Goal: Manage account settings

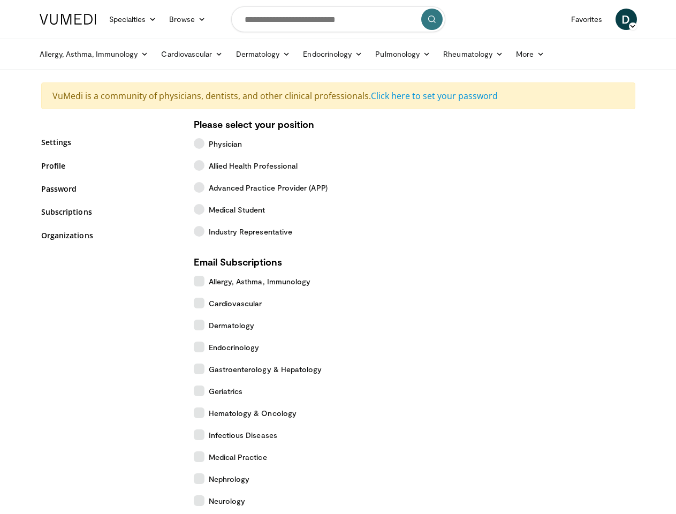
click at [107, 19] on link "Specialties" at bounding box center [133, 19] width 60 height 21
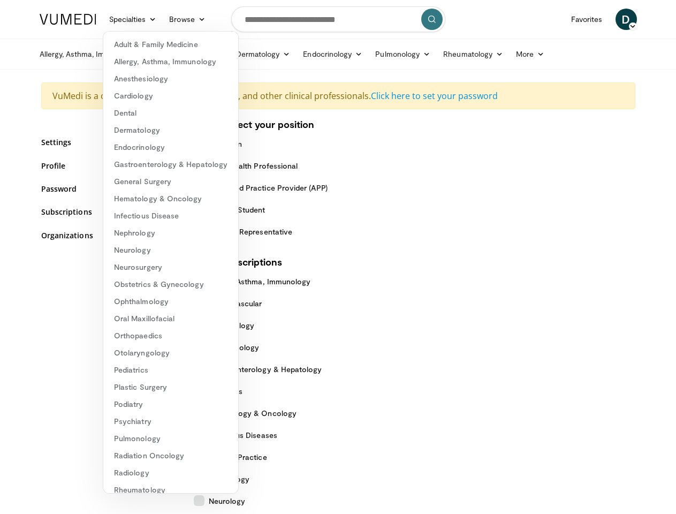
click at [163, 19] on link "Browse" at bounding box center [187, 19] width 49 height 21
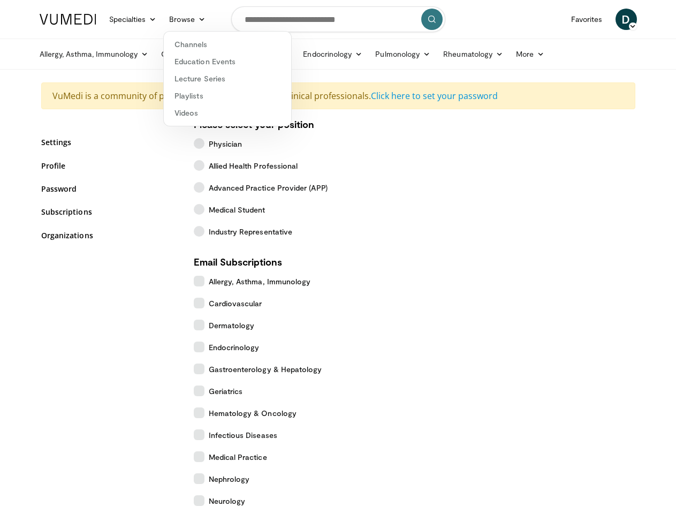
click at [637, 19] on span "D" at bounding box center [626, 19] width 21 height 21
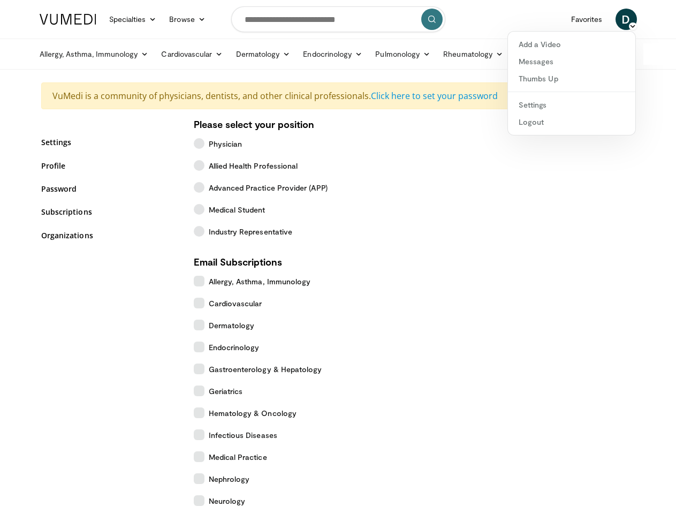
click at [67, 54] on link "Allergy, Asthma, Immunology" at bounding box center [94, 53] width 122 height 21
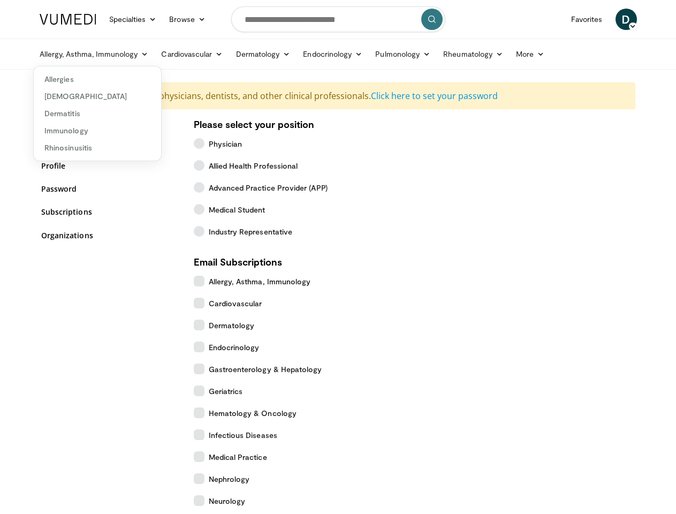
click at [165, 54] on link "Cardiovascular" at bounding box center [192, 53] width 74 height 21
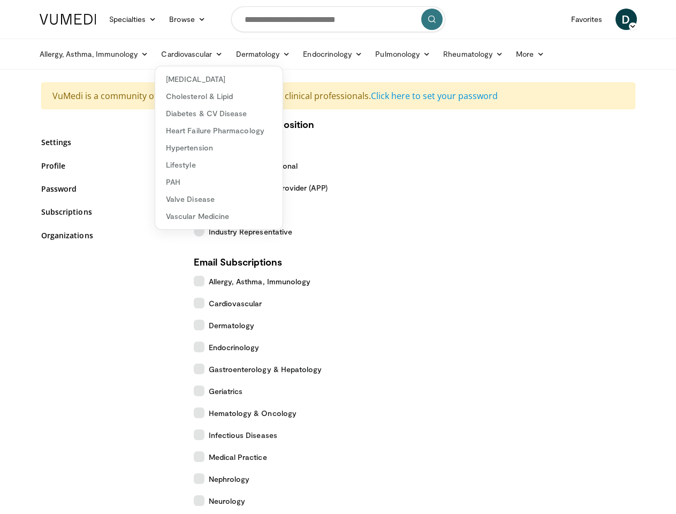
click at [236, 54] on link "Dermatology" at bounding box center [263, 53] width 67 height 21
click at [306, 54] on link "Endocrinology" at bounding box center [333, 53] width 72 height 21
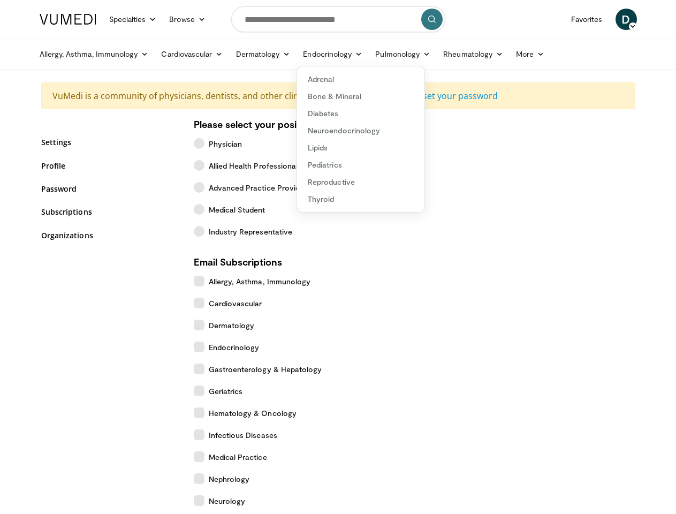
click at [376, 54] on link "Pulmonology" at bounding box center [403, 53] width 68 height 21
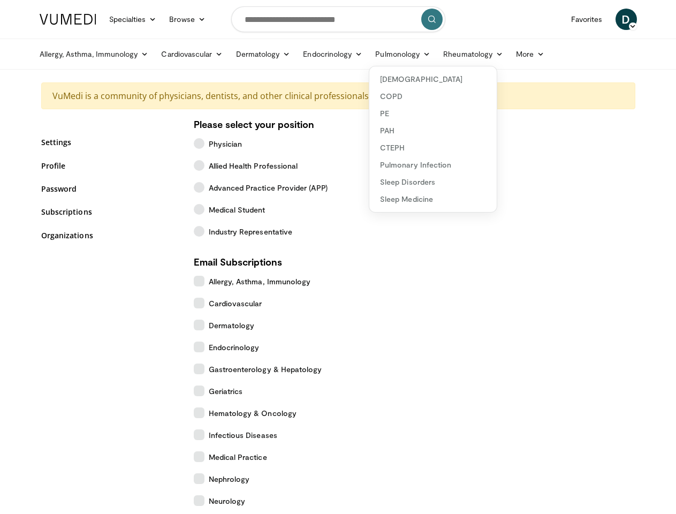
click at [446, 54] on link "Rheumatology" at bounding box center [473, 53] width 73 height 21
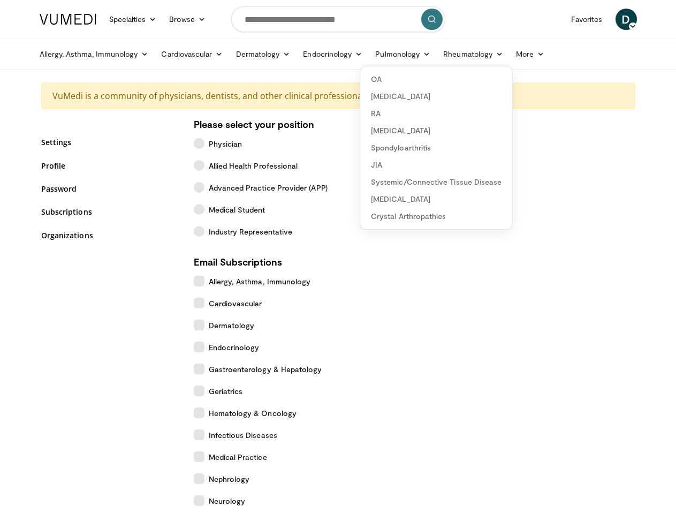
click at [510, 54] on link "More" at bounding box center [530, 53] width 41 height 21
